Goal: Browse casually: Explore the website without a specific task or goal

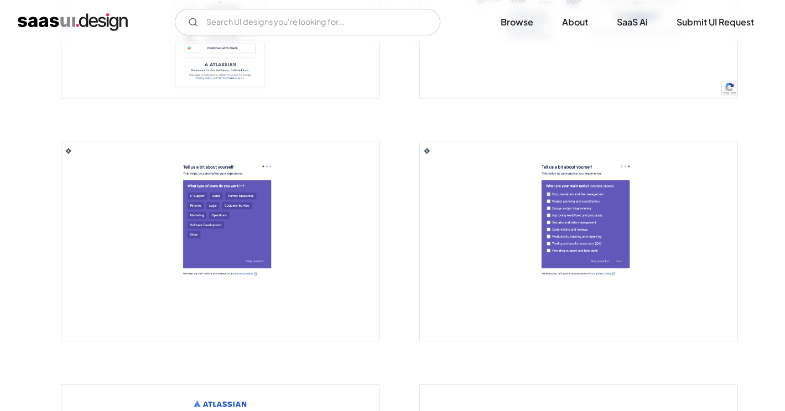
scroll to position [696, 0]
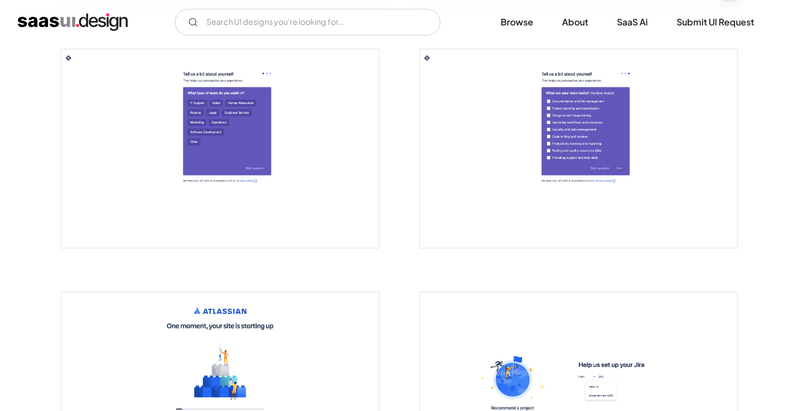
click at [275, 162] on img "open lightbox" at bounding box center [220, 148] width 318 height 199
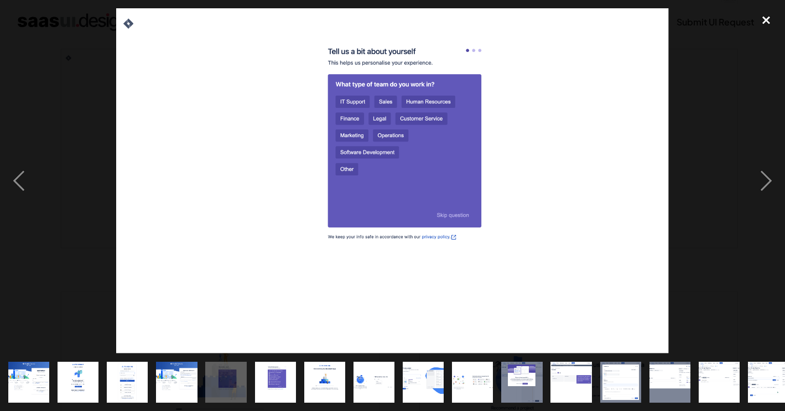
click at [769, 18] on div "close lightbox" at bounding box center [767, 20] width 38 height 24
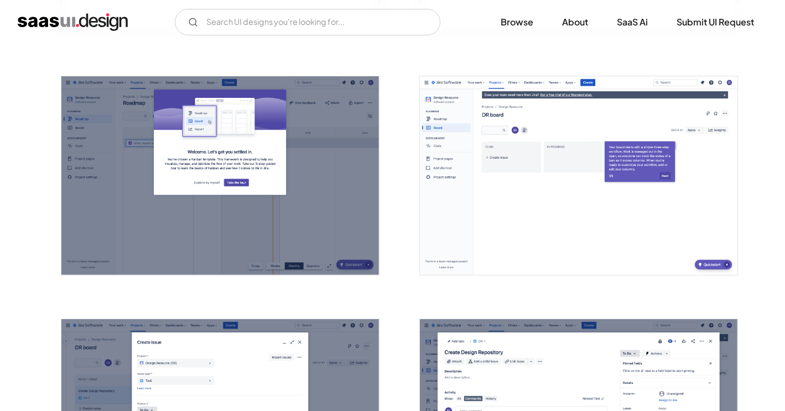
scroll to position [1404, 0]
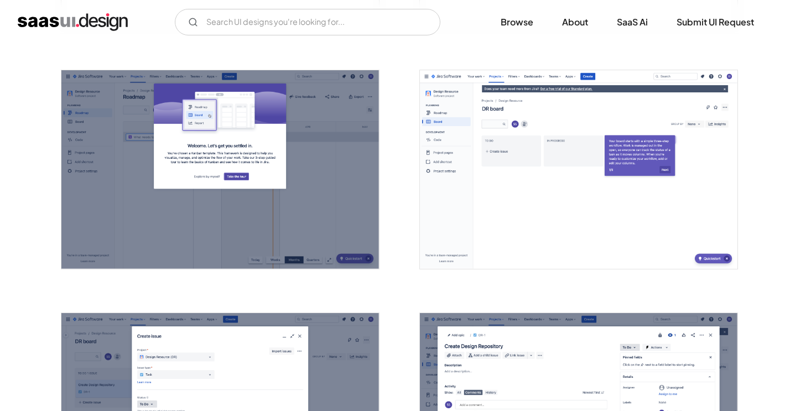
click at [511, 173] on img "open lightbox" at bounding box center [579, 169] width 318 height 199
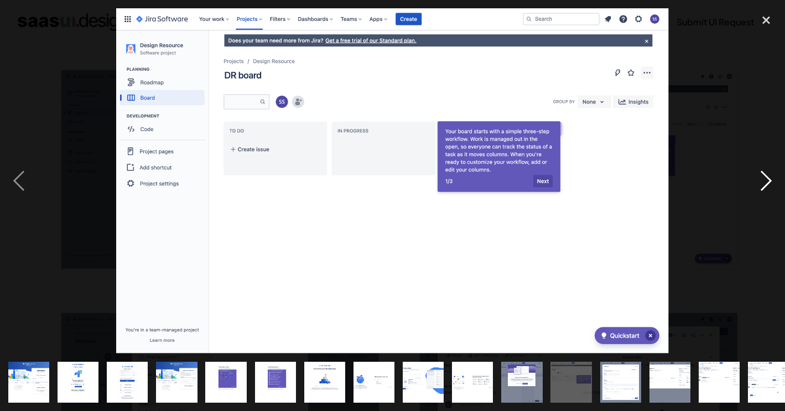
click at [774, 178] on div "next image" at bounding box center [767, 180] width 38 height 345
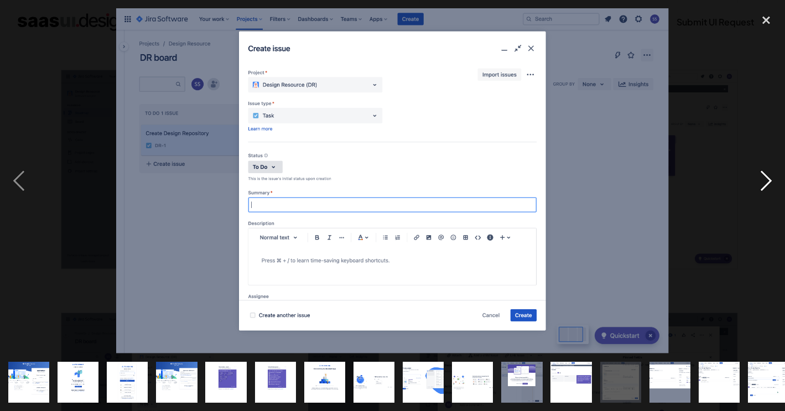
click at [774, 177] on div "next image" at bounding box center [767, 180] width 38 height 345
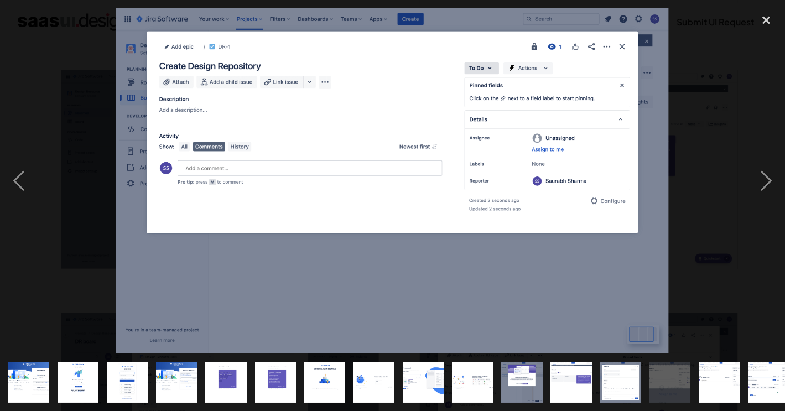
drag, startPoint x: 774, startPoint y: 177, endPoint x: 400, endPoint y: 213, distance: 376.4
click at [401, 214] on div at bounding box center [392, 180] width 785 height 345
click at [19, 180] on div "previous image" at bounding box center [19, 180] width 38 height 345
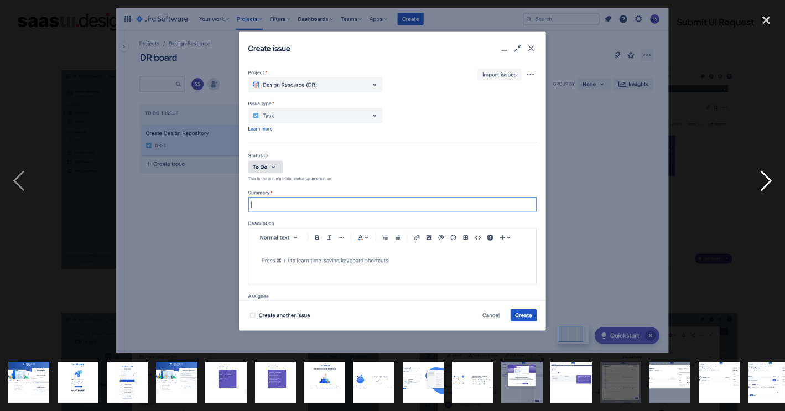
click at [764, 180] on div "next image" at bounding box center [767, 180] width 38 height 345
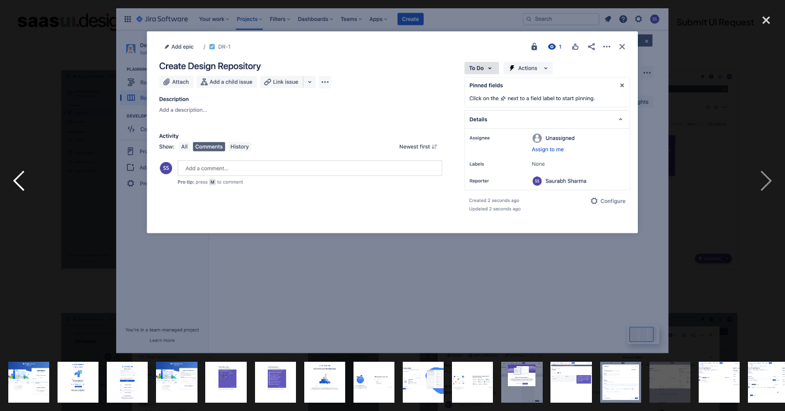
click at [23, 174] on div "previous image" at bounding box center [19, 180] width 38 height 345
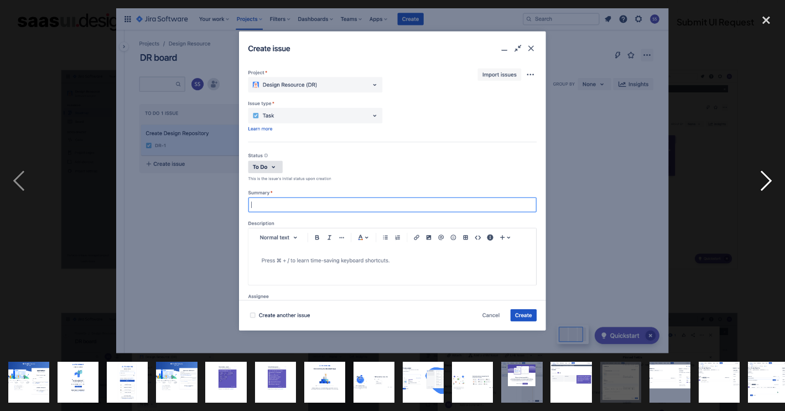
click at [767, 183] on div "next image" at bounding box center [767, 180] width 38 height 345
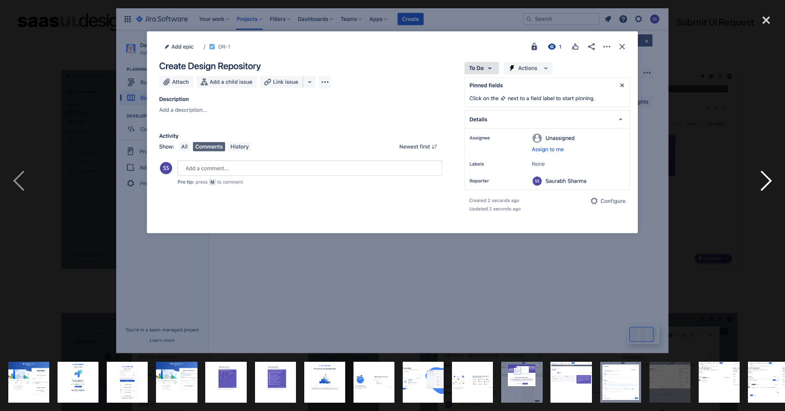
click at [766, 183] on div "next image" at bounding box center [767, 180] width 38 height 345
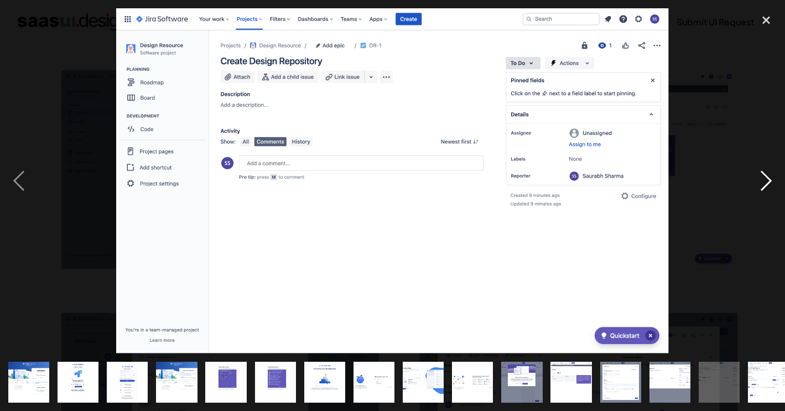
click at [761, 183] on div "next image" at bounding box center [767, 180] width 38 height 345
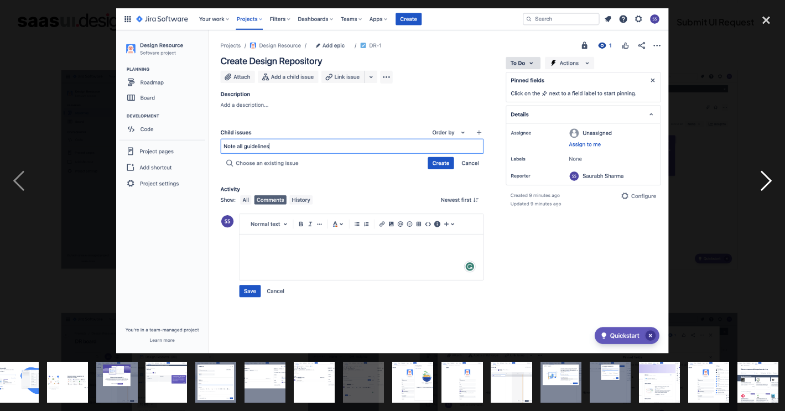
scroll to position [0, 407]
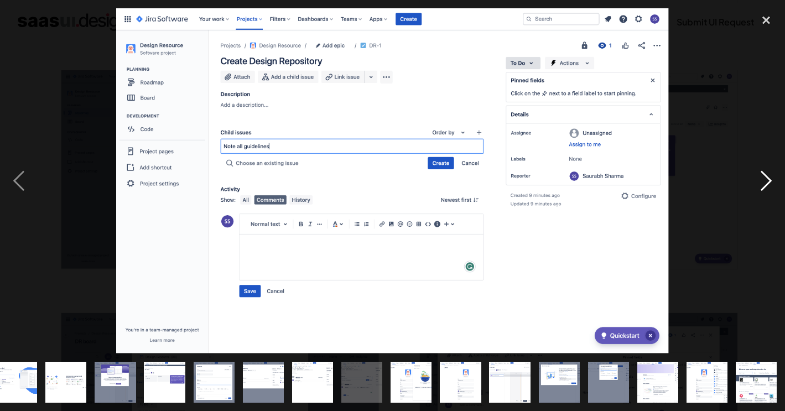
click at [757, 187] on div "next image" at bounding box center [767, 180] width 38 height 345
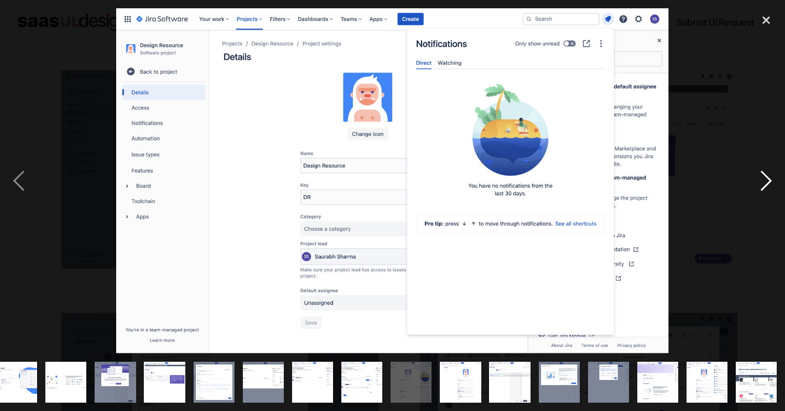
click at [757, 187] on div "next image" at bounding box center [767, 180] width 38 height 345
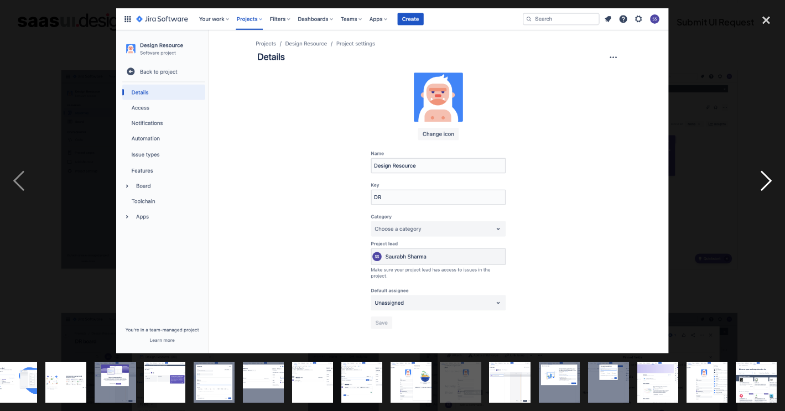
click at [757, 187] on div "next image" at bounding box center [767, 180] width 38 height 345
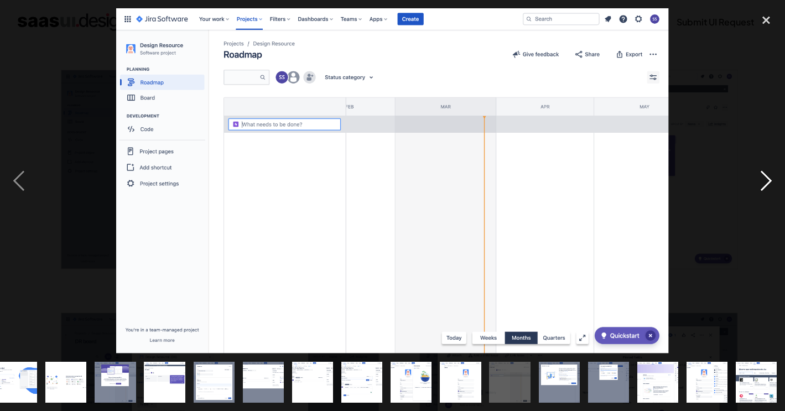
click at [757, 187] on div "next image" at bounding box center [767, 180] width 38 height 345
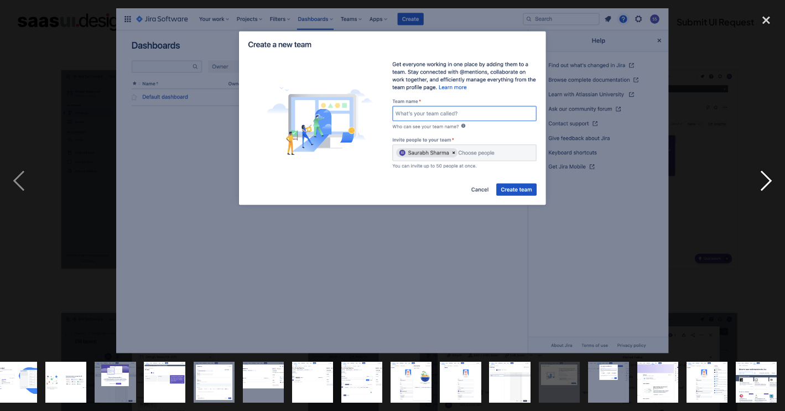
click at [757, 187] on div "next image" at bounding box center [767, 180] width 38 height 345
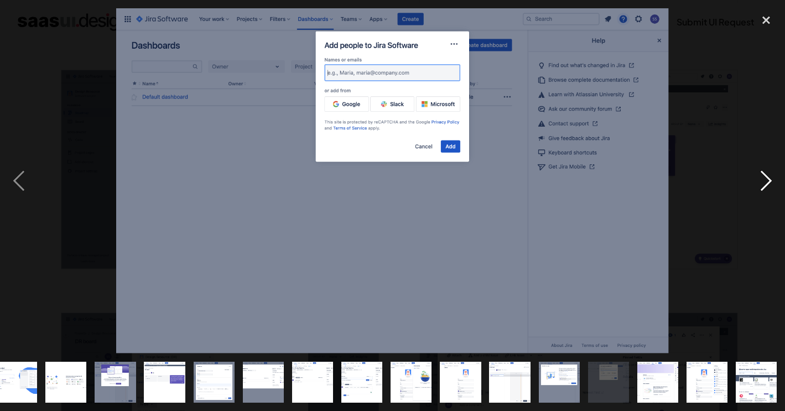
click at [757, 187] on div "next image" at bounding box center [767, 180] width 38 height 345
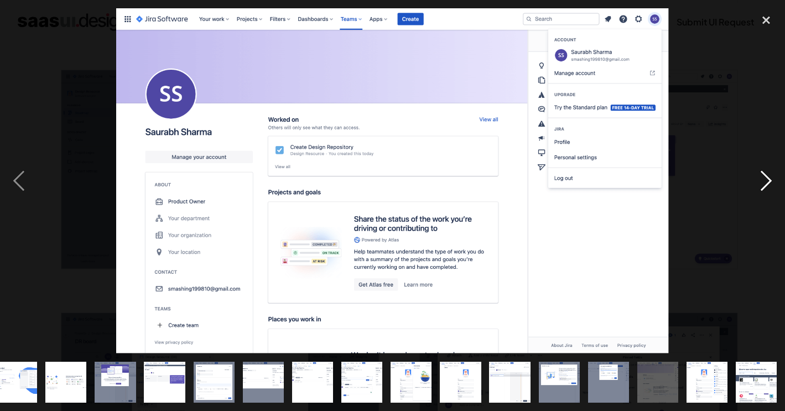
click at [757, 187] on div "next image" at bounding box center [767, 180] width 38 height 345
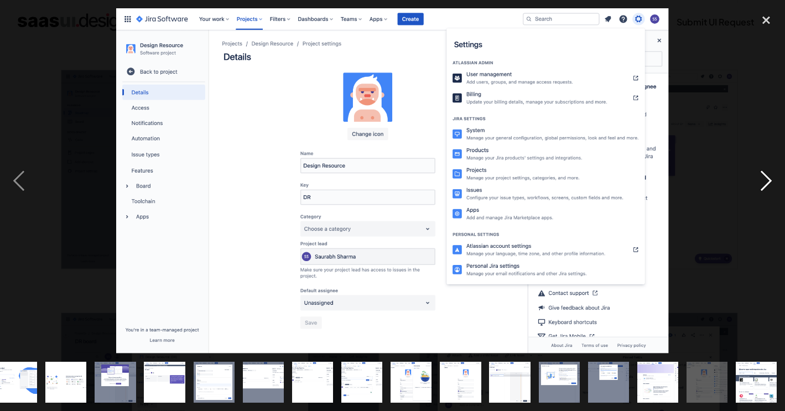
click at [757, 187] on div "next image" at bounding box center [767, 180] width 38 height 345
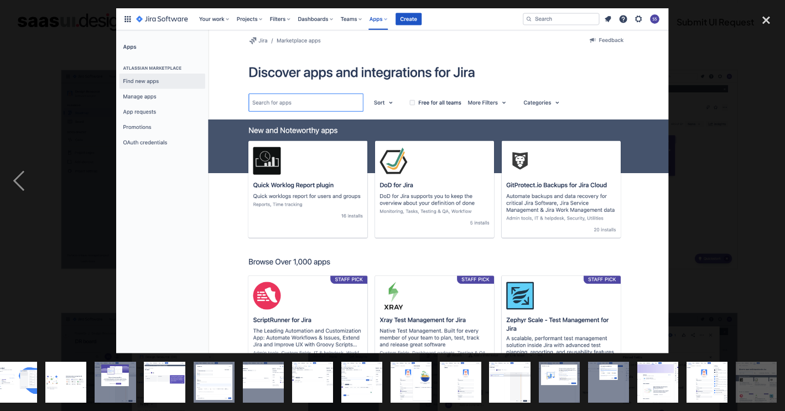
click at [757, 187] on div "next image" at bounding box center [767, 180] width 38 height 345
click at [773, 38] on div "next image" at bounding box center [767, 180] width 38 height 345
click at [763, 19] on div "close lightbox" at bounding box center [767, 20] width 38 height 24
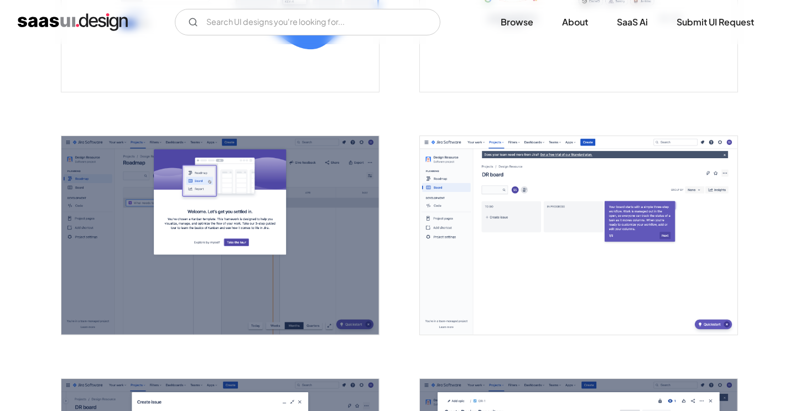
scroll to position [1087, 0]
